Goal: Communication & Community: Answer question/provide support

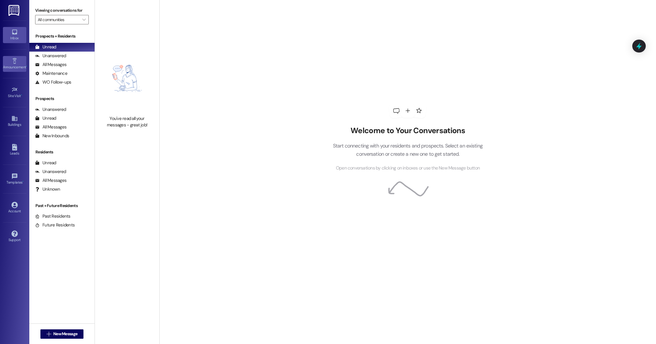
click at [16, 69] on div "Announcement •" at bounding box center [14, 67] width 29 height 6
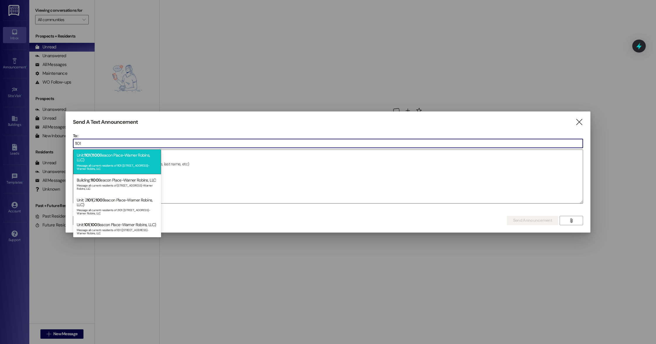
type input "1101"
click at [120, 155] on div "Unit: 1101 ( 1100 Beacon Place-Warner Robins, LLC) Message all current resident…" at bounding box center [117, 161] width 88 height 25
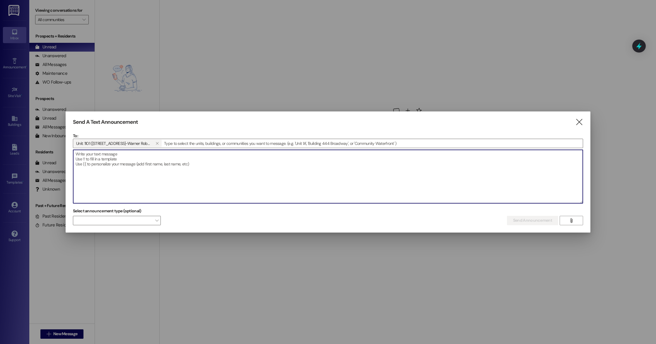
click at [119, 164] on textarea at bounding box center [328, 176] width 510 height 53
paste textarea "$1,707.42"
click at [138, 153] on textarea "Hey Ms.Sharp, the total for Septemeber's rent will be $1,707.42" at bounding box center [328, 176] width 510 height 53
click at [218, 180] on textarea "Hey Ms.Sharp, the total for September's rent will be $1,707.42" at bounding box center [328, 176] width 510 height 53
type textarea "Hey Ms.Sharp, the total for September's rent will be $1,707.42! Thank you."
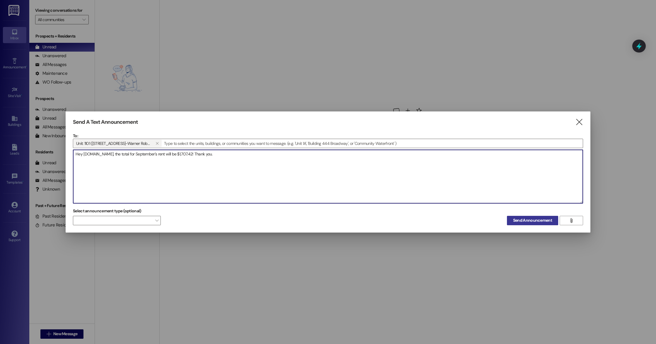
click at [541, 218] on span "Send Announcement" at bounding box center [532, 220] width 39 height 6
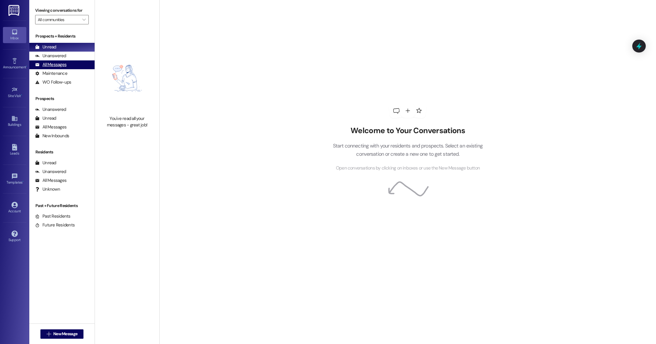
click at [54, 62] on div "All Messages" at bounding box center [50, 65] width 31 height 6
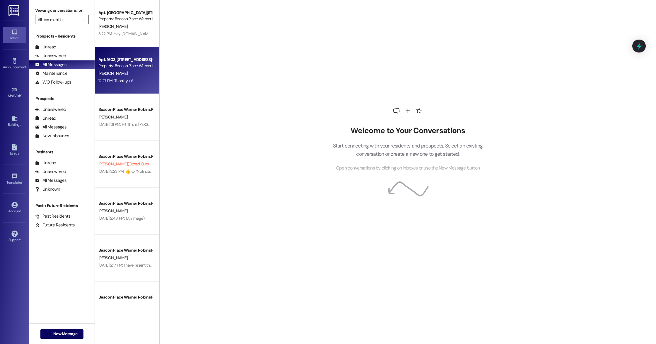
click at [142, 58] on div "Apt. 1603, 1600 Beacon Place-Warner Robins, LLC" at bounding box center [125, 60] width 54 height 6
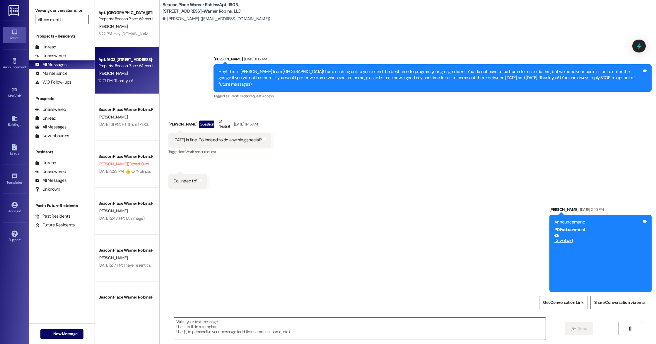
scroll to position [3057, 0]
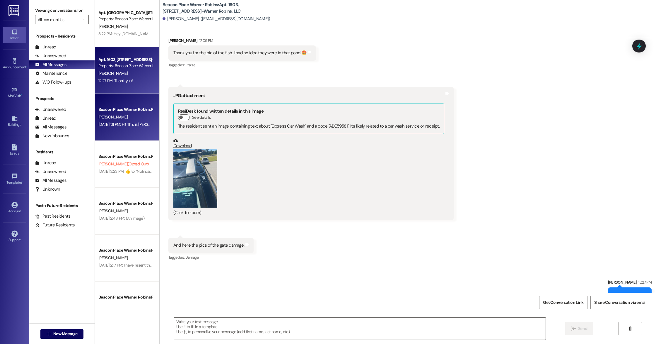
click at [126, 122] on div "Aug 30, 2025 at 1:11 PM: Hi! This is Bailey from Beacon Place Warner Robins. I …" at bounding box center [354, 124] width 513 height 5
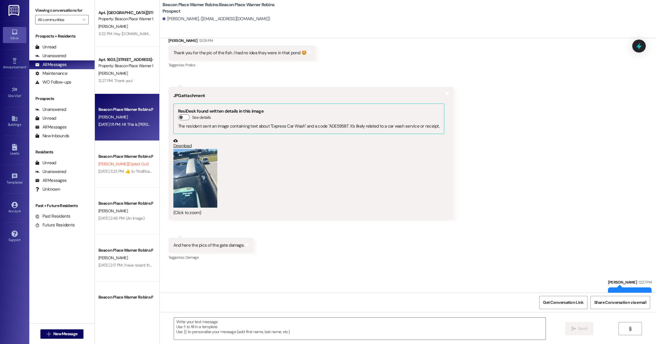
scroll to position [0, 0]
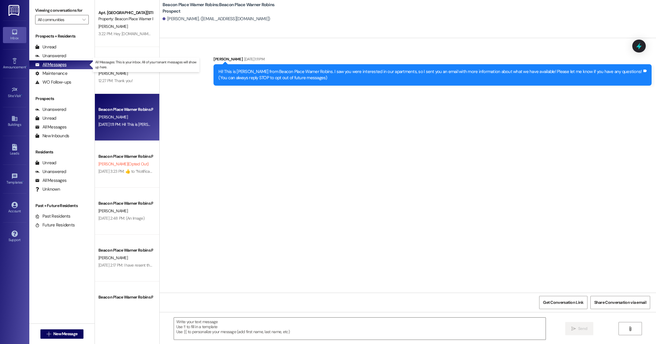
click at [70, 64] on div "All Messages (undefined)" at bounding box center [61, 64] width 65 height 9
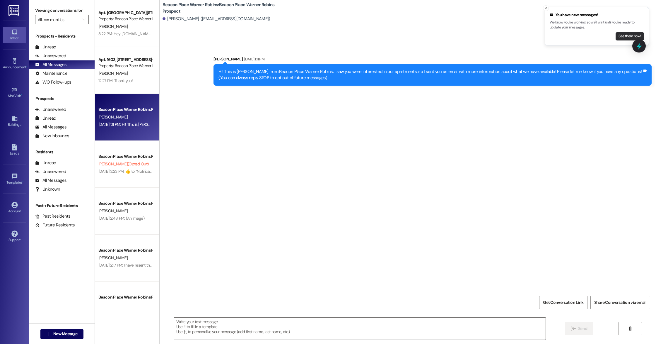
click at [623, 35] on button "See them now!" at bounding box center [630, 36] width 28 height 8
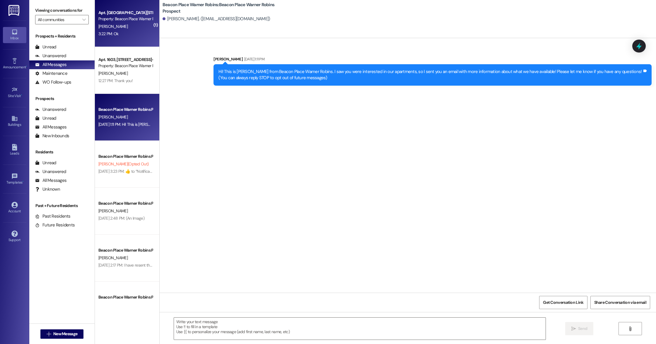
click at [126, 32] on div "3:22 PM: Ok 3:22 PM: Ok" at bounding box center [125, 33] width 55 height 7
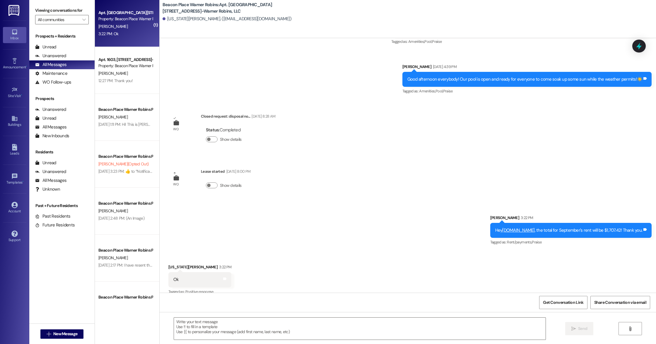
scroll to position [3009, 0]
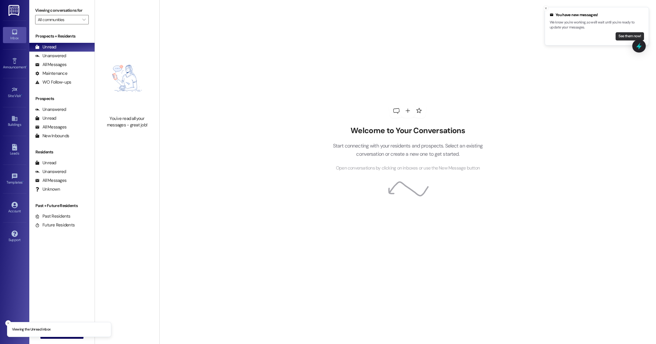
click at [619, 35] on button "See them now!" at bounding box center [630, 36] width 28 height 8
click at [633, 38] on button "See them now!" at bounding box center [630, 36] width 28 height 8
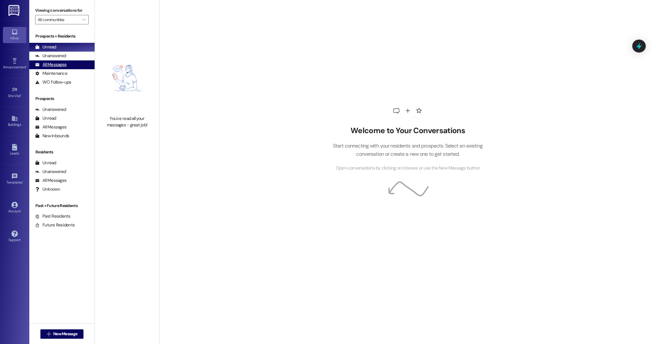
click at [54, 68] on div "All Messages (undefined)" at bounding box center [61, 64] width 65 height 9
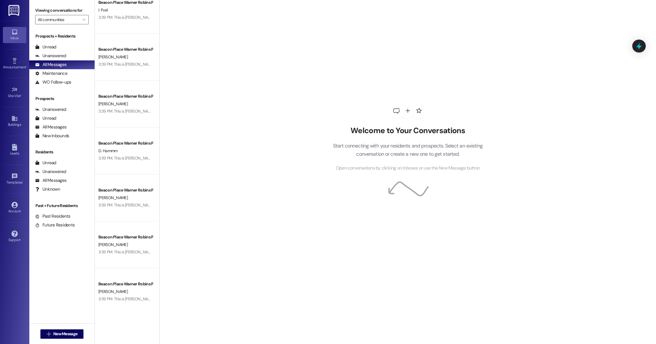
scroll to position [254, 0]
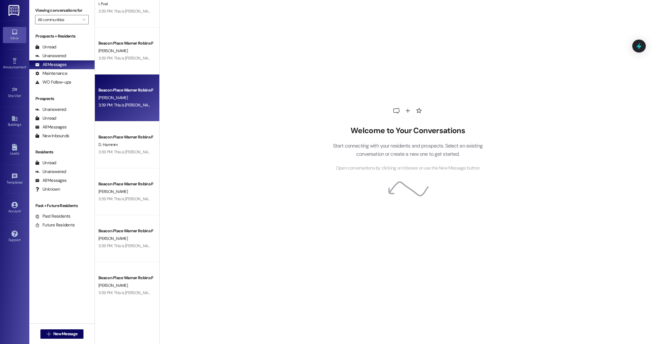
click at [117, 106] on div "3:39 PM: This is [PERSON_NAME] from Beacon Place Warner Robins. I hope you had …" at bounding box center [456, 104] width 716 height 5
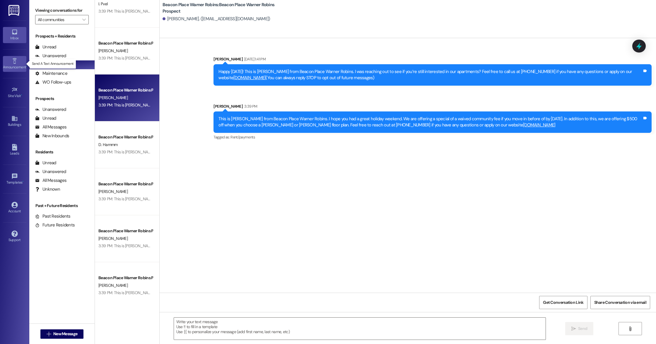
click at [11, 62] on icon at bounding box center [14, 61] width 6 height 6
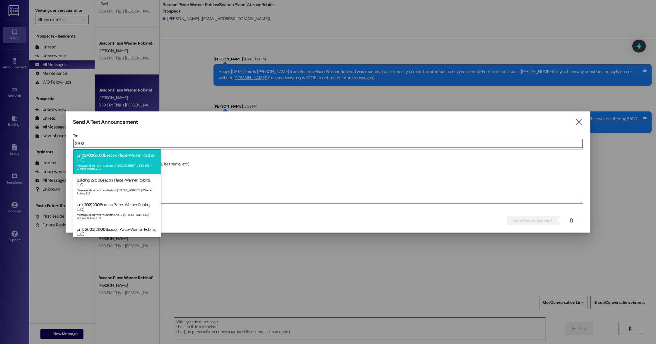
type input "2702"
click at [113, 160] on div "Unit: 2702 ( [STREET_ADDRESS]-Warner Robins, LLC) Message all current residents…" at bounding box center [117, 161] width 88 height 25
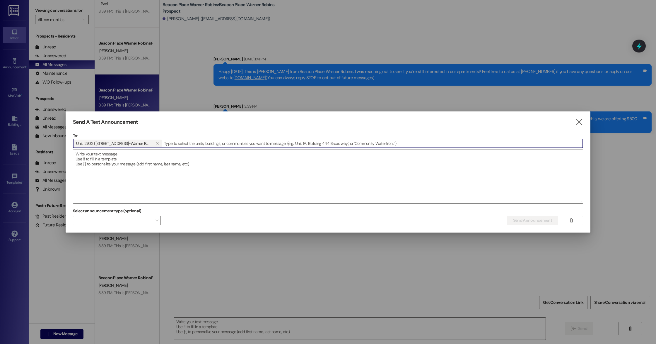
click at [112, 161] on textarea at bounding box center [328, 176] width 510 height 53
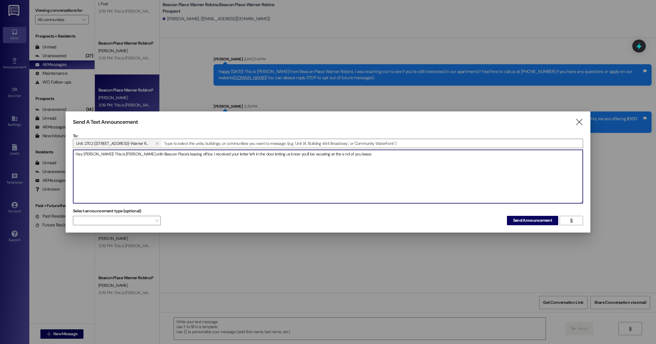
click at [323, 156] on textarea "Hey [PERSON_NAME]! This is [PERSON_NAME] with Beacon Place's leasing office. I …" at bounding box center [328, 176] width 510 height 53
click at [369, 166] on textarea "Hey [PERSON_NAME]! This is [PERSON_NAME] with Beacon Place's leasing office. I …" at bounding box center [328, 176] width 510 height 53
drag, startPoint x: 353, startPoint y: 155, endPoint x: 368, endPoint y: 155, distance: 14.7
click at [355, 155] on textarea "Hey [PERSON_NAME]! This is [PERSON_NAME] with Beacon Place's leasing office. I …" at bounding box center [328, 176] width 510 height 53
click at [362, 154] on textarea "Hey [PERSON_NAME]! This is [PERSON_NAME] with Beacon Place's leasing office. I …" at bounding box center [328, 176] width 510 height 53
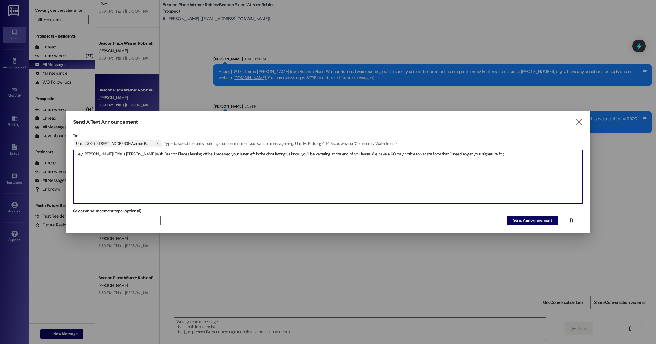
drag, startPoint x: 362, startPoint y: 155, endPoint x: 350, endPoint y: 155, distance: 12.0
click at [350, 155] on textarea "Hey [PERSON_NAME]! This is [PERSON_NAME] with Beacon Place's leasing office. I …" at bounding box center [328, 176] width 510 height 53
click at [518, 156] on textarea "Hey [PERSON_NAME]! This is [PERSON_NAME] with Beacon Place's leasing office. I …" at bounding box center [328, 176] width 510 height 53
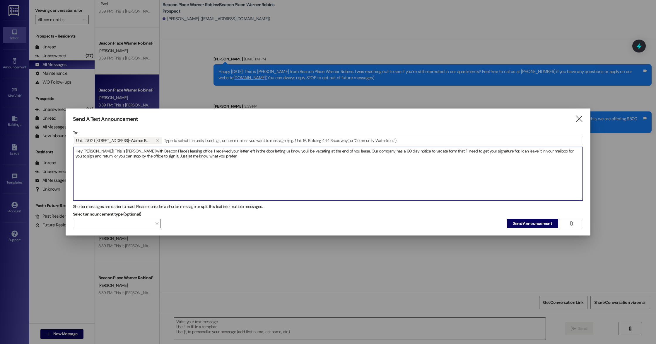
click at [192, 150] on textarea "Hey [PERSON_NAME]! This is [PERSON_NAME] with Beacon Place's leasing office. I …" at bounding box center [328, 173] width 510 height 53
click at [456, 152] on textarea "Hey [PERSON_NAME]! This is [PERSON_NAME] with Beacon Place's leasing office. We…" at bounding box center [328, 173] width 510 height 53
drag, startPoint x: 472, startPoint y: 152, endPoint x: 467, endPoint y: 153, distance: 4.7
click at [467, 153] on textarea "Hey [PERSON_NAME]! This is [PERSON_NAME] with Beacon Place's leasing office. We…" at bounding box center [328, 173] width 510 height 53
click at [499, 167] on textarea "Hey [PERSON_NAME]! This is [PERSON_NAME] with Beacon Place's leasing office. We…" at bounding box center [328, 173] width 510 height 53
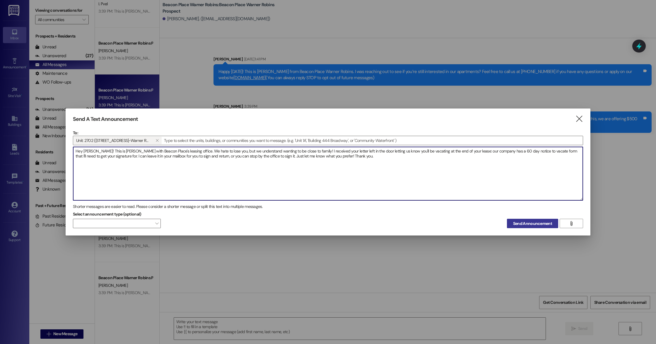
type textarea "Hey [PERSON_NAME]! This is [PERSON_NAME] with Beacon Place's leasing office. We…"
click at [529, 221] on span "Send Announcement" at bounding box center [532, 223] width 39 height 6
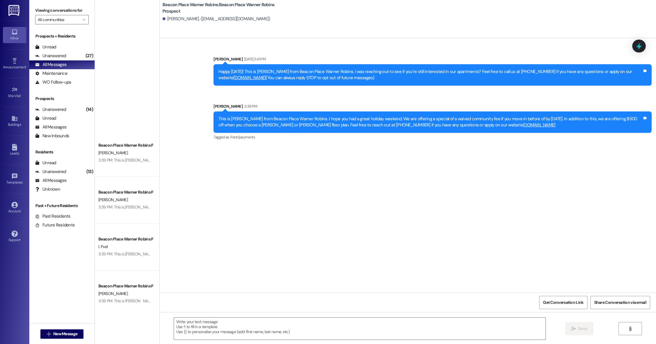
scroll to position [0, 0]
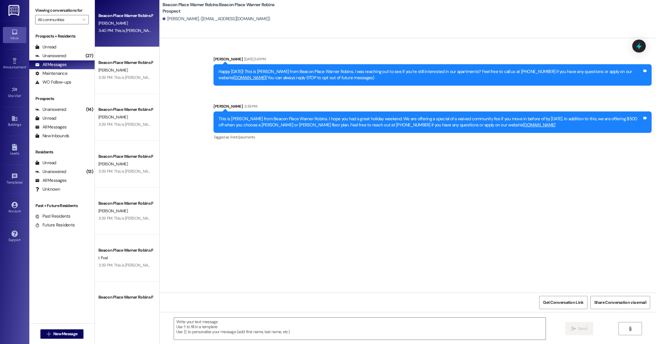
click at [125, 22] on div "[PERSON_NAME]" at bounding box center [125, 23] width 55 height 7
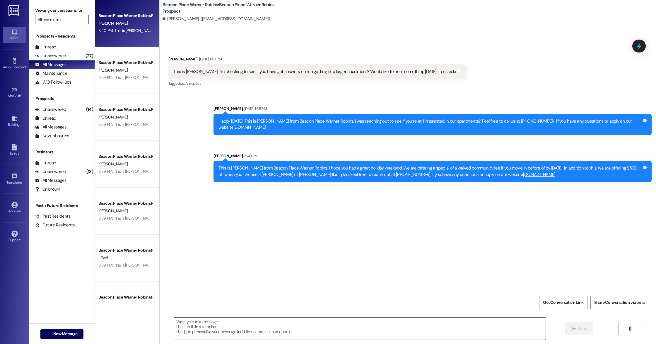
click at [169, 17] on div "[PERSON_NAME]. ([EMAIL_ADDRESS][DOMAIN_NAME])" at bounding box center [217, 19] width 108 height 6
click at [163, 20] on div "[PERSON_NAME]. ([EMAIL_ADDRESS][DOMAIN_NAME])" at bounding box center [217, 19] width 108 height 6
click at [185, 8] on b "Beacon Place Warner Robins: Beacon Place Warner Robins Prospect" at bounding box center [221, 8] width 117 height 13
click at [171, 8] on b "Beacon Place Warner Robins: Beacon Place Warner Robins Prospect" at bounding box center [221, 8] width 117 height 13
click at [147, 18] on div "Beacon Place Warner Robins Prospect [PERSON_NAME] 3:40 PM: This is [PERSON_NAME…" at bounding box center [127, 23] width 64 height 47
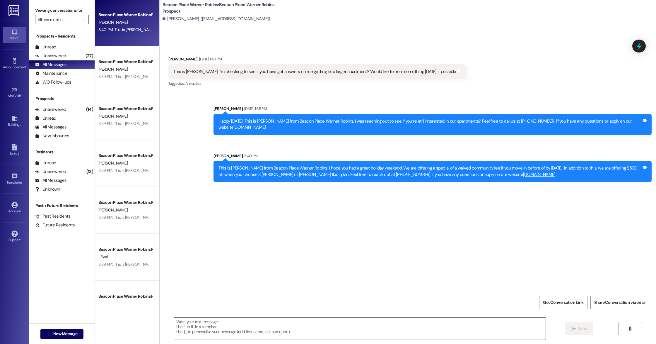
scroll to position [1, 0]
click at [115, 36] on div "Beacon Place Warner Robins Prospect [PERSON_NAME] 3:40 PM: This is [PERSON_NAME…" at bounding box center [127, 22] width 64 height 47
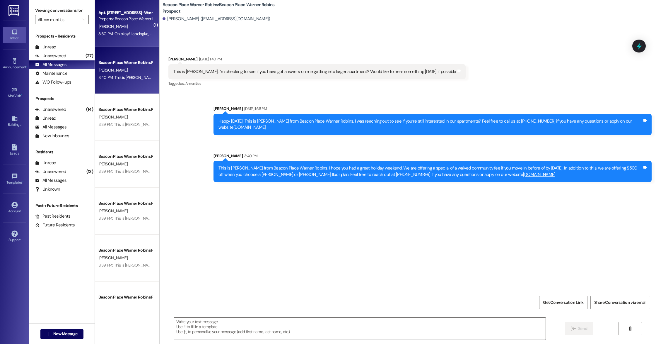
click at [111, 30] on div "[PERSON_NAME]" at bounding box center [125, 26] width 55 height 7
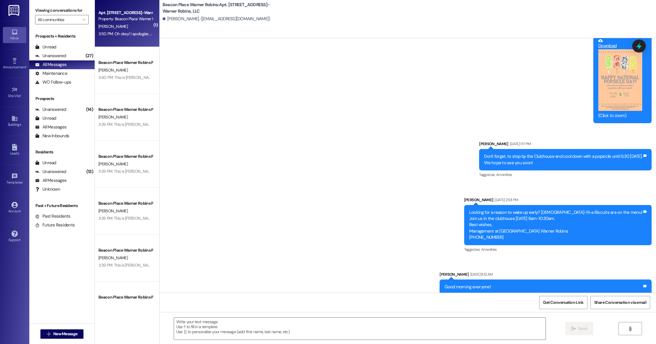
scroll to position [4217, 0]
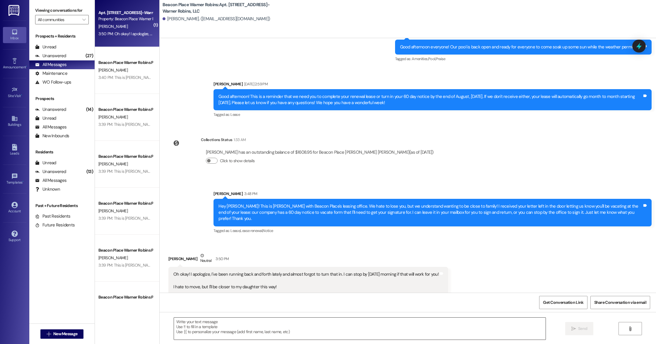
click at [207, 327] on textarea at bounding box center [360, 328] width 372 height 22
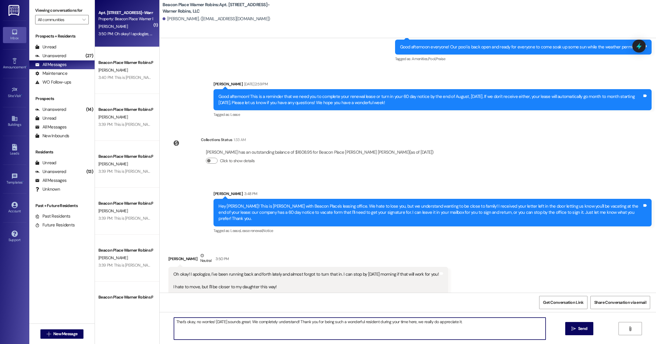
drag, startPoint x: 252, startPoint y: 322, endPoint x: 211, endPoint y: 321, distance: 41.0
click at [211, 321] on textarea "That's okay, no worries! [DATE] sounds great. We completely understand! Thank y…" at bounding box center [360, 328] width 372 height 22
click at [440, 325] on textarea "That's okay, no worries! We completely understand! Thank you for being such a w…" at bounding box center [360, 328] width 372 height 22
type textarea "That's okay, no worries! We completely understand! Thank you for being such a w…"
click at [575, 328] on icon "" at bounding box center [574, 328] width 4 height 5
